Goal: Information Seeking & Learning: Learn about a topic

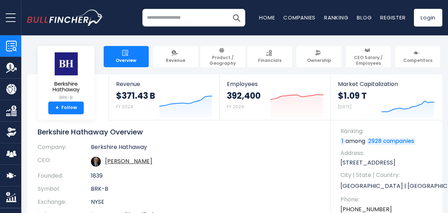
click at [234, 161] on td "[PERSON_NAME]" at bounding box center [205, 162] width 229 height 16
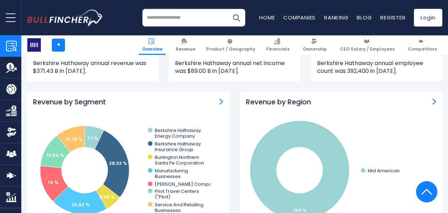
scroll to position [638, 0]
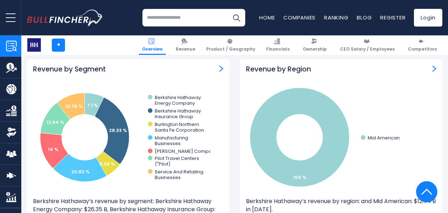
click at [304, 71] on h3 "Revenue by Region" at bounding box center [278, 69] width 65 height 9
drag, startPoint x: 304, startPoint y: 71, endPoint x: 324, endPoint y: 85, distance: 25.3
click at [324, 85] on icon "Created with Highcharts 12.1.2 100 % Mid American 2013 ​ Mid American: $12.74 B…" at bounding box center [334, 137] width 177 height 106
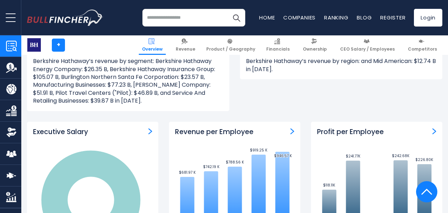
scroll to position [780, 0]
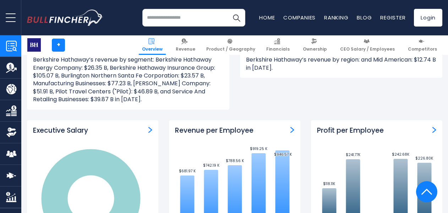
click at [232, 132] on h3 "Revenue per Employee" at bounding box center [214, 131] width 78 height 9
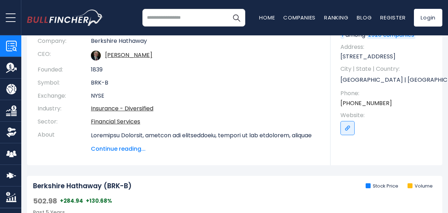
scroll to position [0, 0]
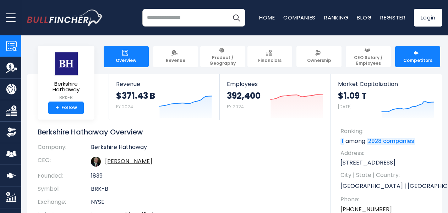
click at [417, 54] on img at bounding box center [416, 53] width 6 height 6
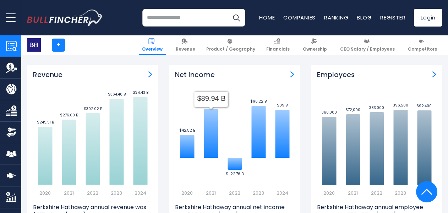
scroll to position [355, 0]
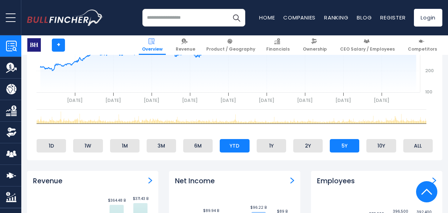
click at [226, 146] on li "YTD" at bounding box center [234, 145] width 29 height 13
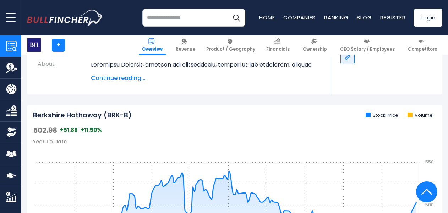
scroll to position [319, 0]
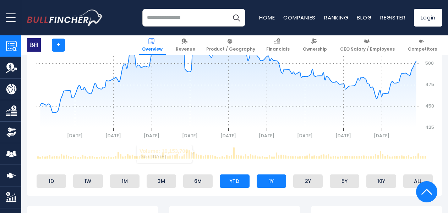
click at [271, 184] on li "1Y" at bounding box center [270, 181] width 29 height 13
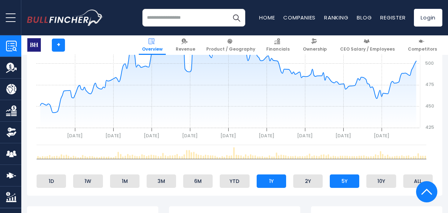
click at [343, 181] on li "5Y" at bounding box center [343, 181] width 29 height 13
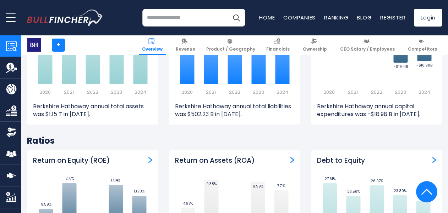
scroll to position [1312, 0]
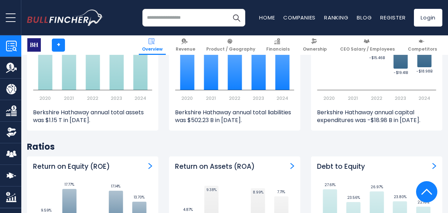
click at [187, 163] on h3 "Return on Assets (ROA)" at bounding box center [215, 167] width 80 height 9
click at [311, 67] on div "Capital Expenditure Created with Highcharts 12.1.2 -$13.01B ​ -$13.01B -$13.28B…" at bounding box center [376, 50] width 131 height 161
click at [284, 142] on h2 "Ratios" at bounding box center [234, 147] width 415 height 11
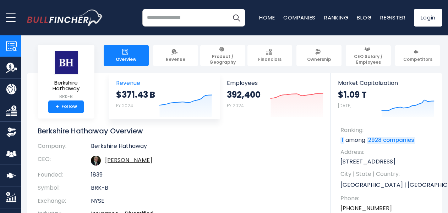
scroll to position [0, 0]
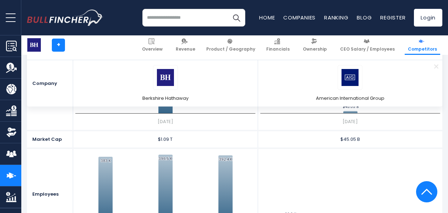
scroll to position [355, 0]
click at [437, 67] on span "Remove" at bounding box center [435, 66] width 23 height 8
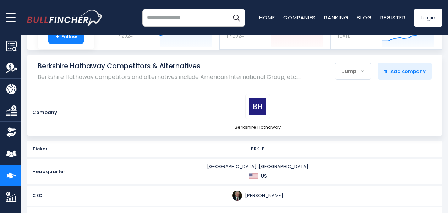
scroll to position [0, 0]
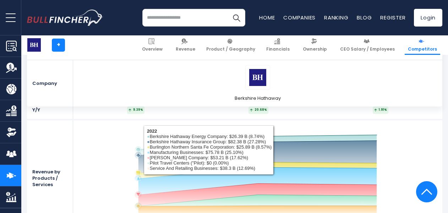
scroll to position [745, 0]
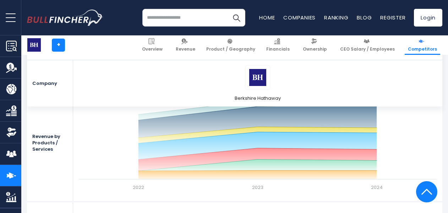
click at [35, 138] on div "Revenue by Products / Services" at bounding box center [50, 143] width 46 height 116
drag, startPoint x: 35, startPoint y: 138, endPoint x: 40, endPoint y: 143, distance: 6.8
click at [40, 143] on div "Revenue by Products / Services" at bounding box center [50, 143] width 46 height 116
click at [40, 144] on div "Revenue by Products / Services" at bounding box center [50, 143] width 46 height 116
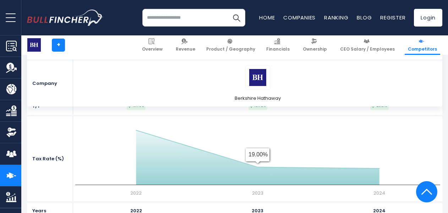
scroll to position [1312, 0]
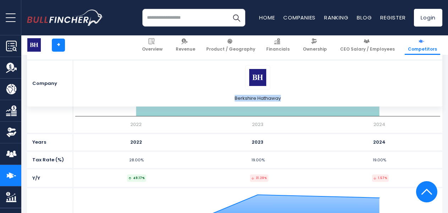
drag, startPoint x: 282, startPoint y: 98, endPoint x: 228, endPoint y: 94, distance: 54.1
click at [228, 94] on li "Berkshire Hathaway" at bounding box center [257, 83] width 369 height 46
copy span "Berkshire Hathaway"
click at [205, 83] on li "Berkshire Hathaway" at bounding box center [257, 83] width 369 height 46
